Goal: Task Accomplishment & Management: Manage account settings

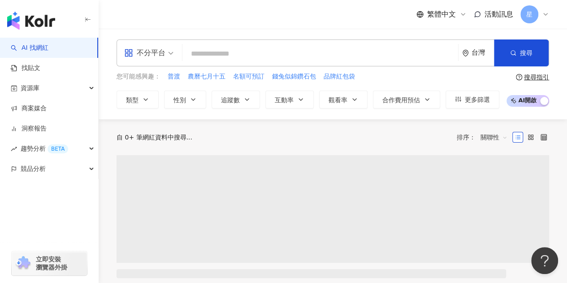
click at [543, 15] on icon at bounding box center [545, 14] width 7 height 7
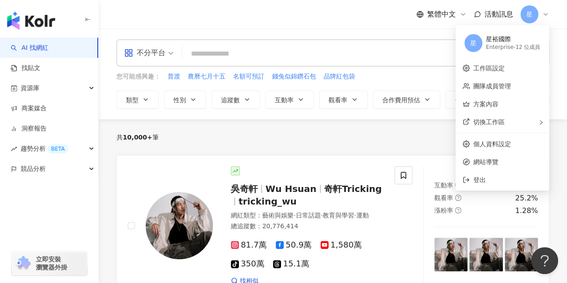
click at [525, 52] on div "星 星裕國際 Enterprise - 12 位成員" at bounding box center [502, 43] width 90 height 32
click at [500, 90] on link "團隊成員管理" at bounding box center [492, 85] width 38 height 7
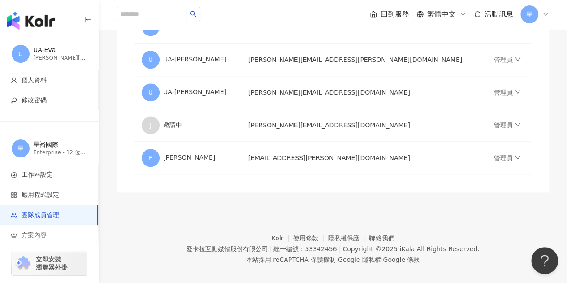
scroll to position [426, 0]
click at [494, 125] on link "管理員" at bounding box center [507, 125] width 27 height 7
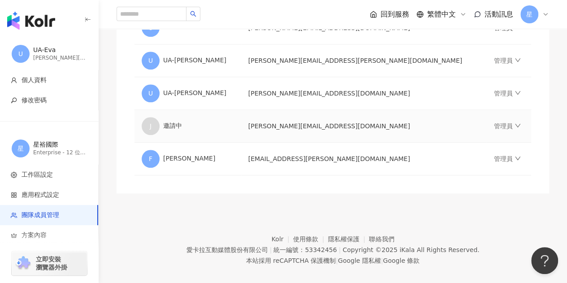
scroll to position [344, 0]
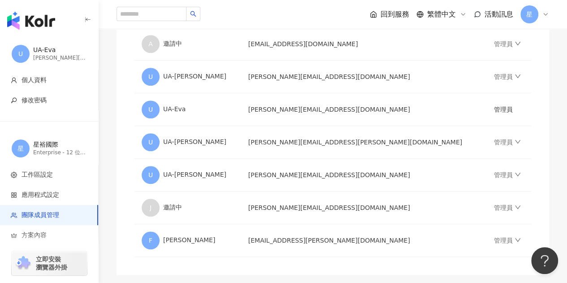
click at [542, 15] on icon at bounding box center [545, 14] width 7 height 7
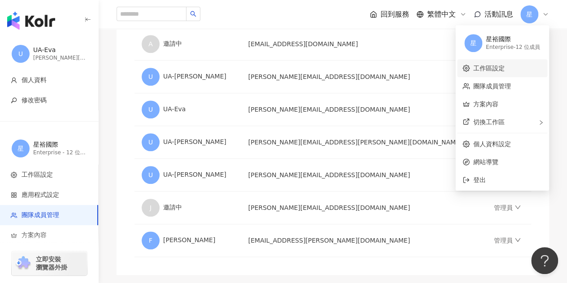
click at [495, 67] on link "工作區設定" at bounding box center [488, 68] width 31 height 7
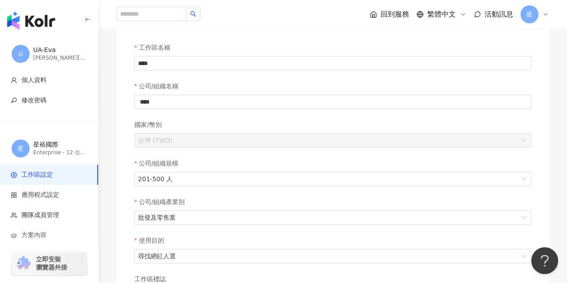
scroll to position [58, 0]
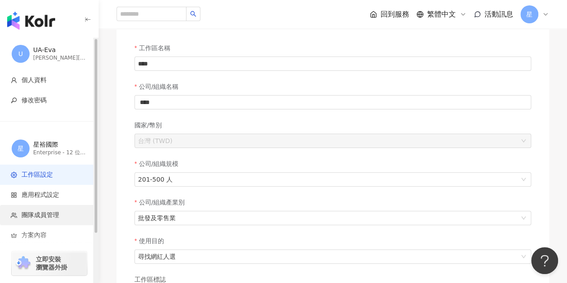
click at [54, 219] on li "團隊成員管理" at bounding box center [49, 215] width 98 height 20
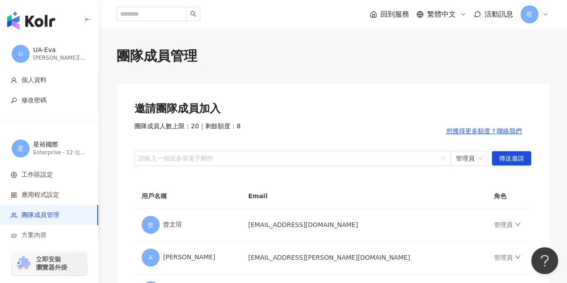
scroll to position [63, 0]
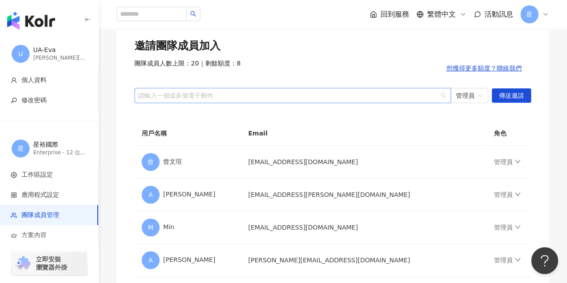
click at [333, 99] on div at bounding box center [287, 95] width 303 height 7
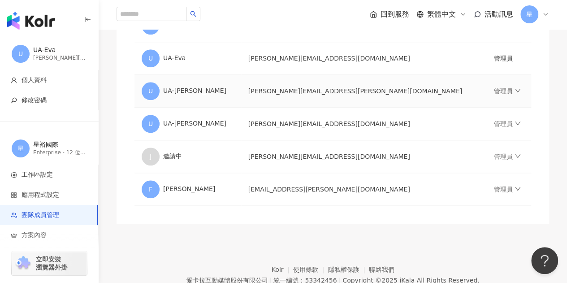
scroll to position [397, 0]
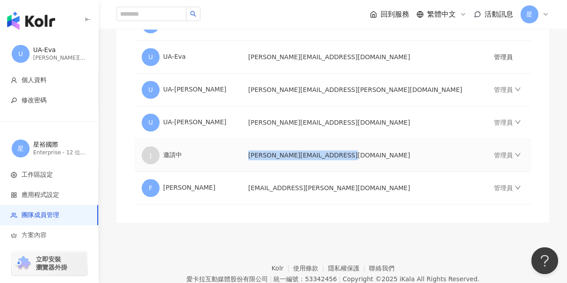
drag, startPoint x: 352, startPoint y: 154, endPoint x: 259, endPoint y: 154, distance: 93.2
click at [259, 154] on td "jessica.tung@starlike.com.tw" at bounding box center [364, 155] width 246 height 33
copy td "jessica.tung@starlike.com.tw"
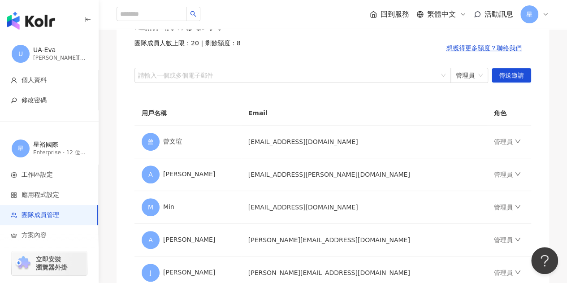
scroll to position [0, 0]
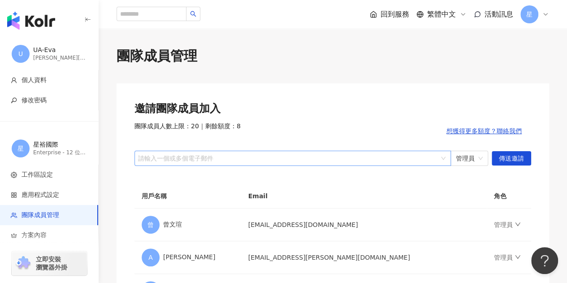
click at [212, 157] on div at bounding box center [287, 158] width 303 height 7
paste input "**********"
type input "**********"
click at [517, 158] on span "傳送邀請" at bounding box center [511, 159] width 25 height 14
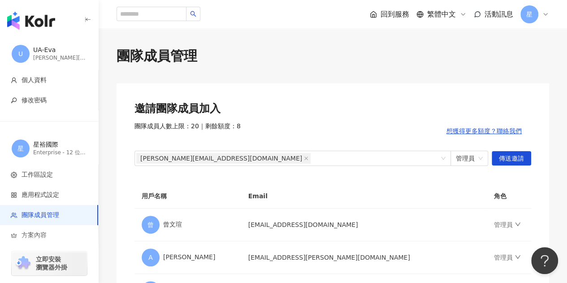
scroll to position [110, 0]
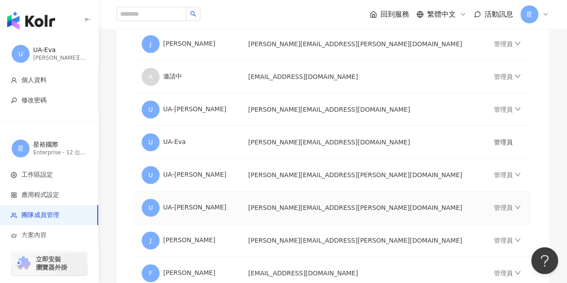
scroll to position [312, 0]
click at [546, 15] on icon at bounding box center [545, 14] width 7 height 7
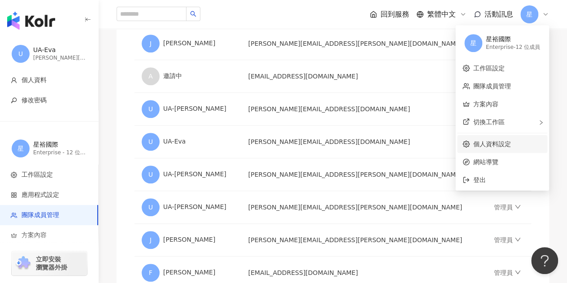
click at [498, 145] on link "個人資料設定" at bounding box center [492, 143] width 38 height 7
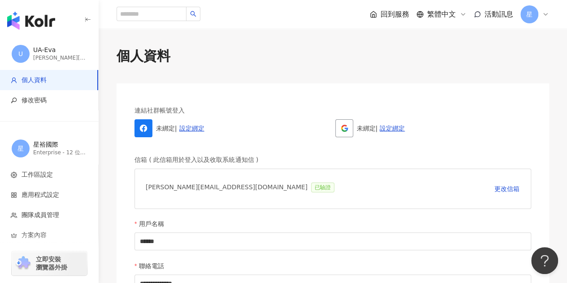
scroll to position [97, 0]
